Goal: Task Accomplishment & Management: Use online tool/utility

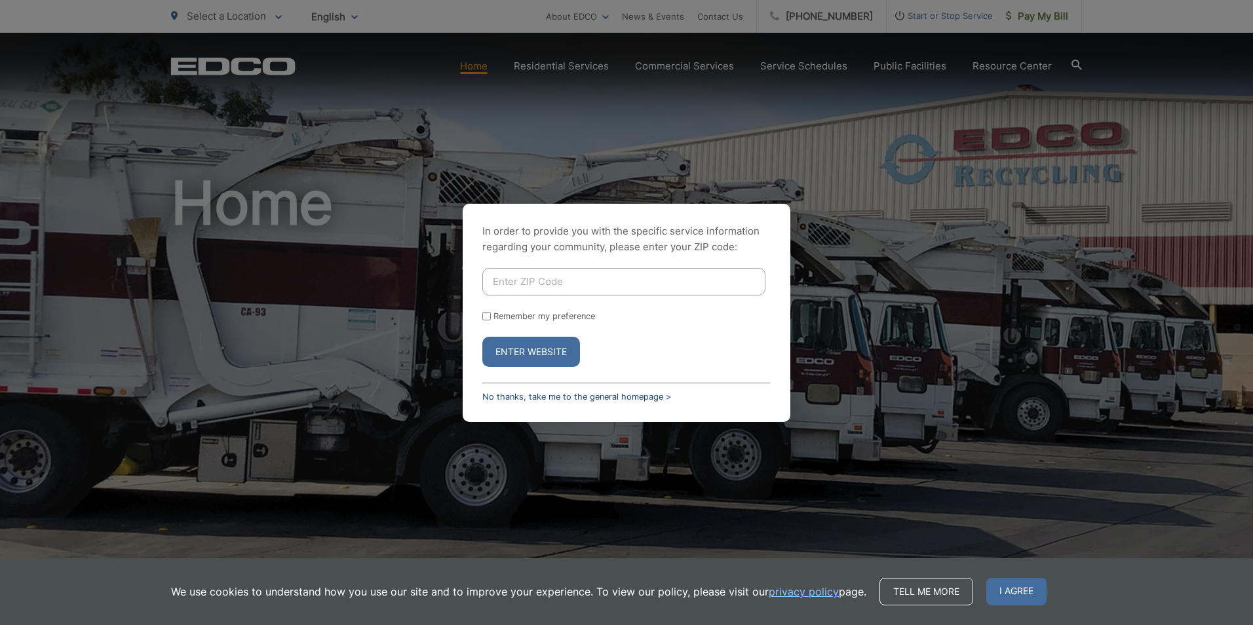
click at [598, 399] on link "No thanks, take me to the general homepage >" at bounding box center [576, 397] width 189 height 10
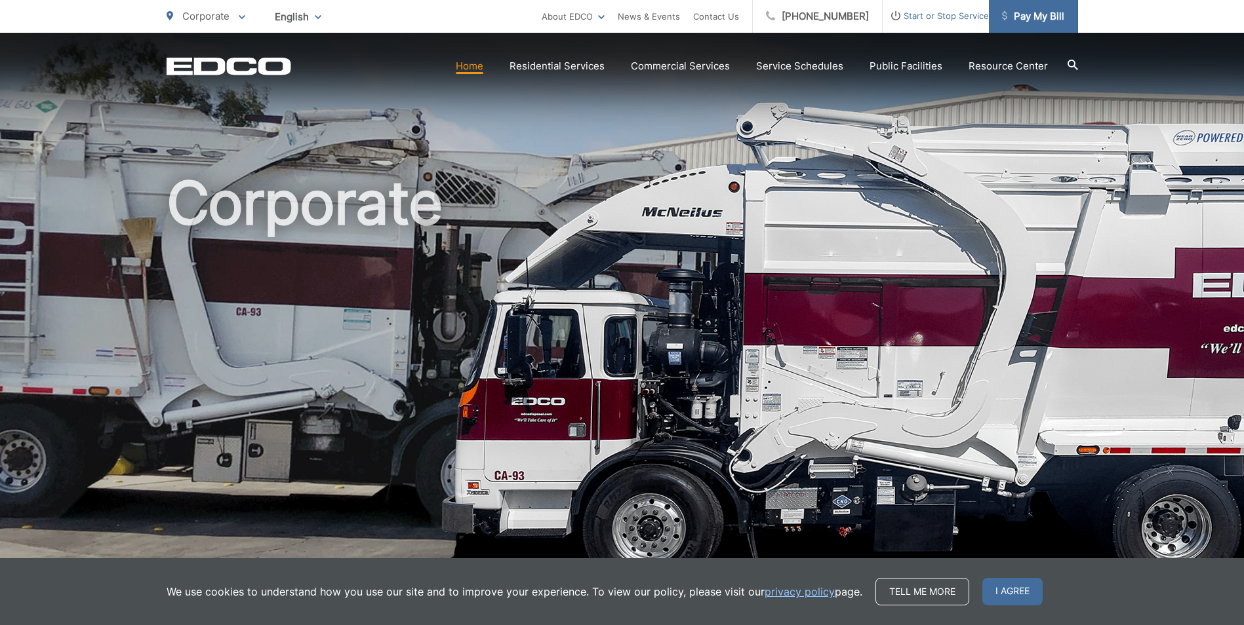
click at [1034, 23] on span "Pay My Bill" at bounding box center [1033, 17] width 62 height 16
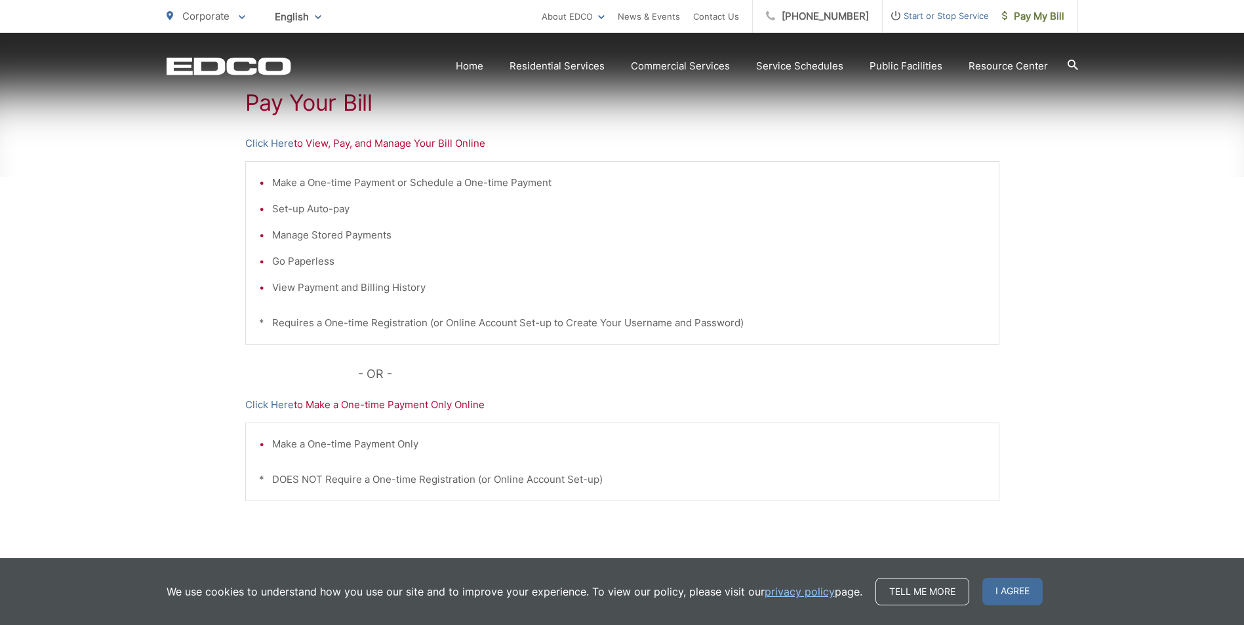
scroll to position [262, 0]
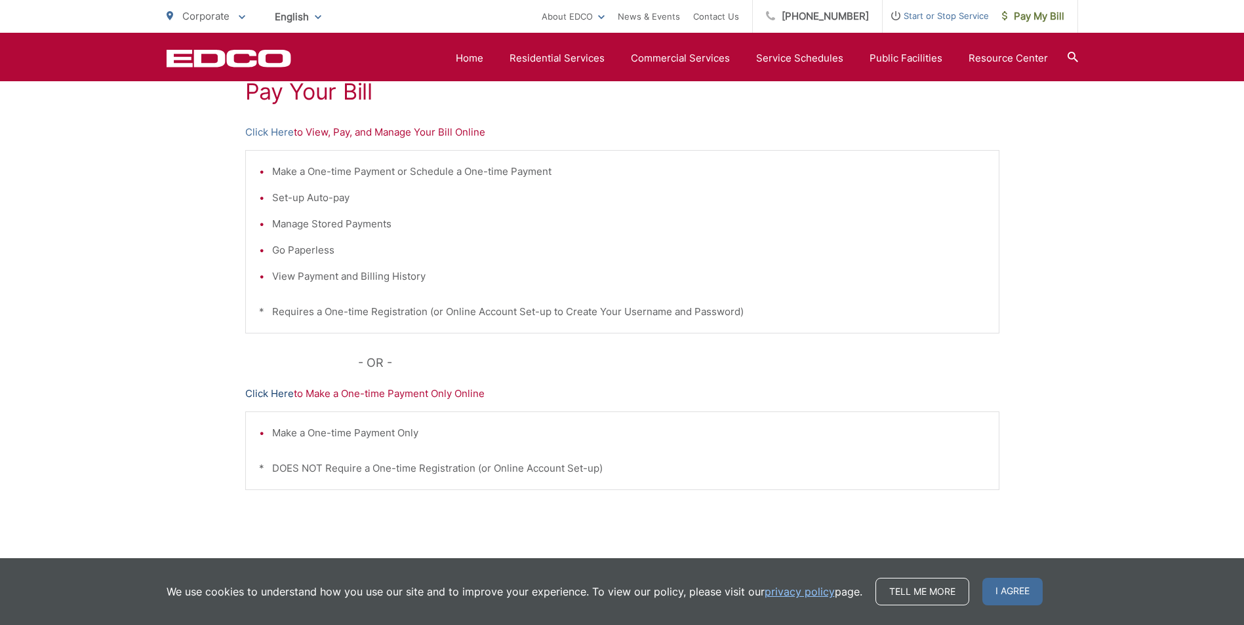
click at [262, 394] on link "Click Here" at bounding box center [269, 394] width 49 height 16
